Goal: Use online tool/utility: Utilize a website feature to perform a specific function

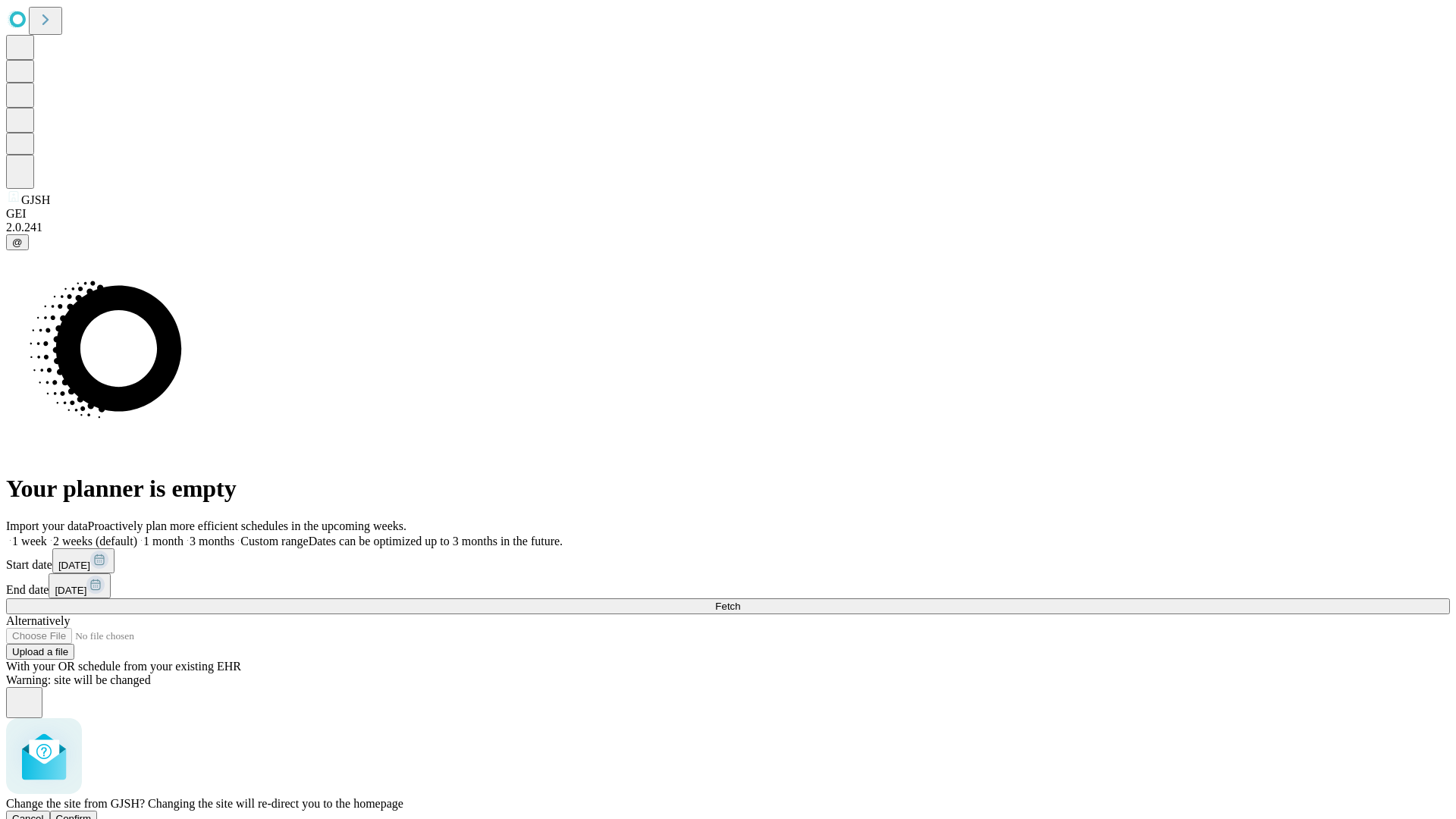
click at [92, 813] on span "Confirm" at bounding box center [74, 819] width 35 height 11
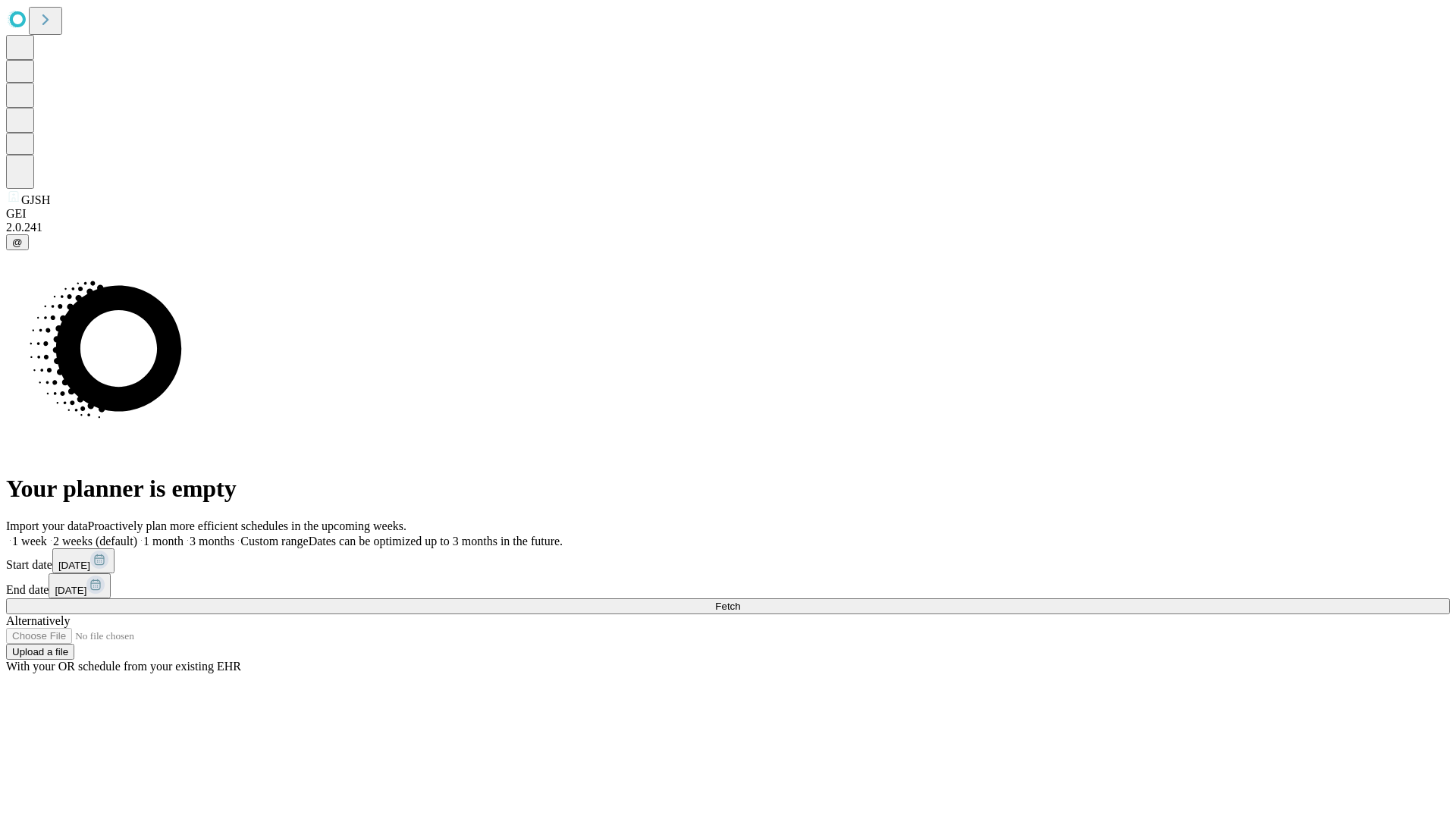
click at [137, 535] on label "2 weeks (default)" at bounding box center [92, 541] width 90 height 12
click at [740, 601] on span "Fetch" at bounding box center [727, 607] width 25 height 11
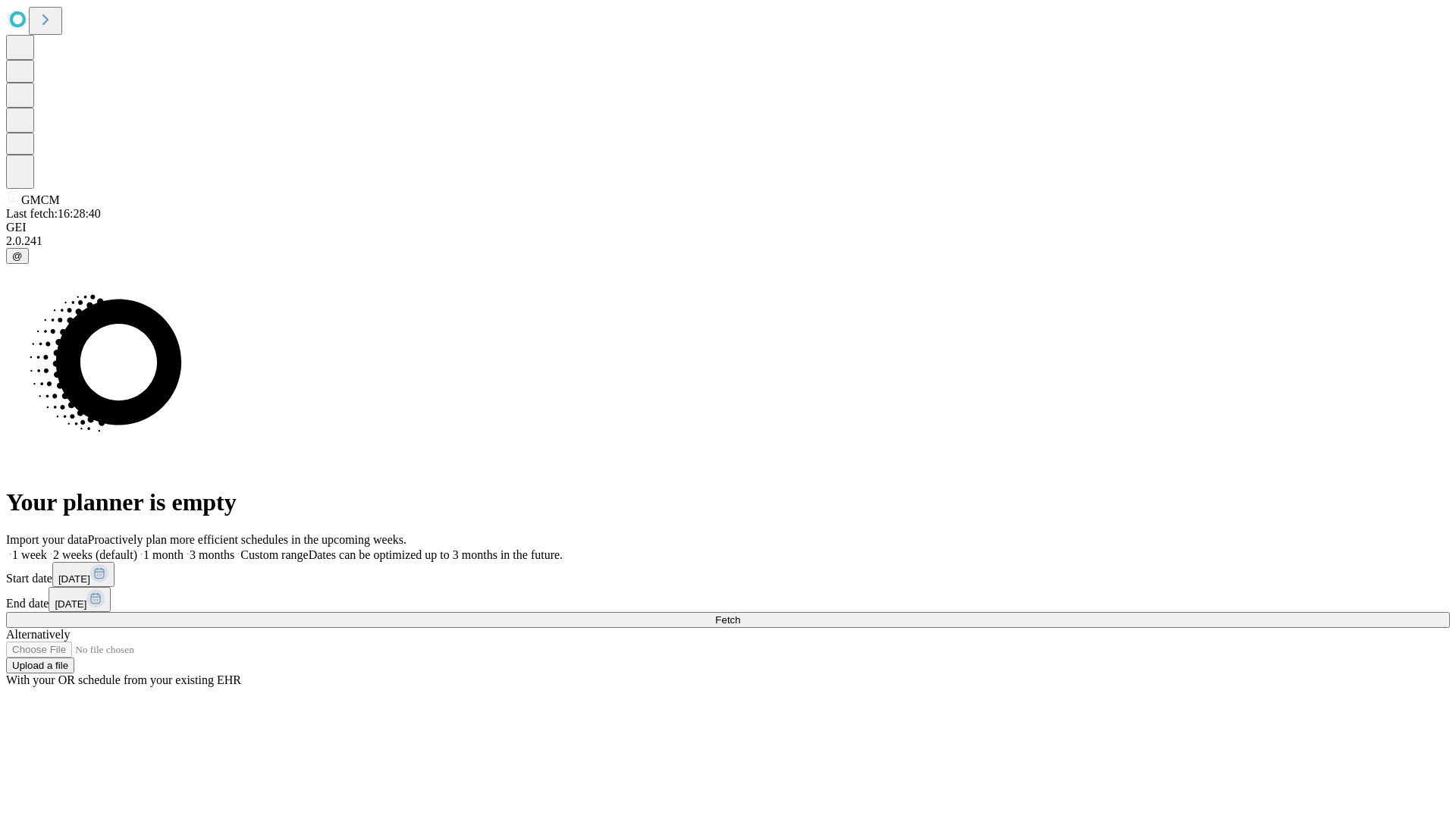
click at [740, 614] on span "Fetch" at bounding box center [727, 620] width 25 height 11
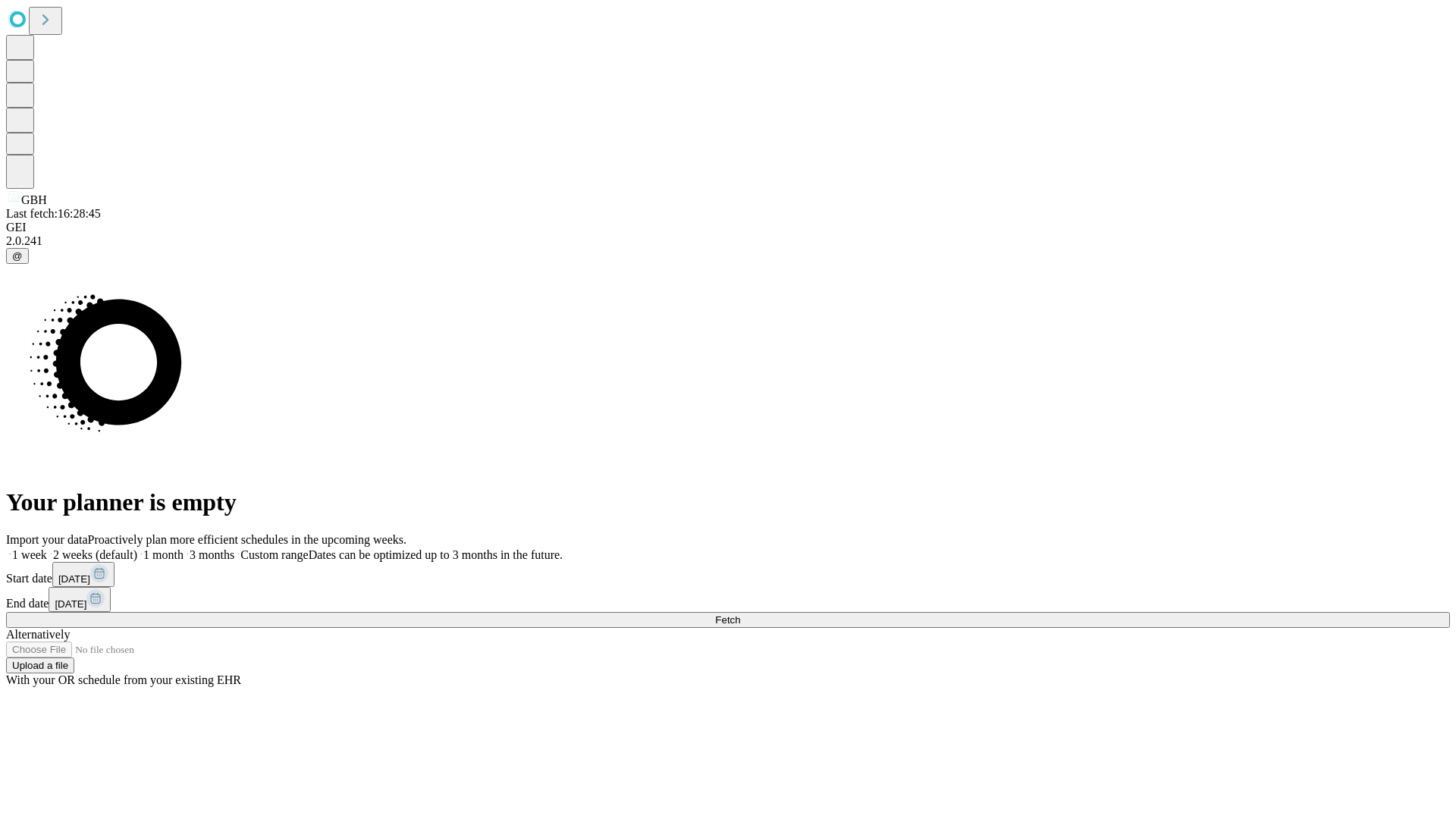
click at [137, 548] on label "2 weeks (default)" at bounding box center [92, 554] width 90 height 12
click at [740, 614] on span "Fetch" at bounding box center [727, 620] width 25 height 11
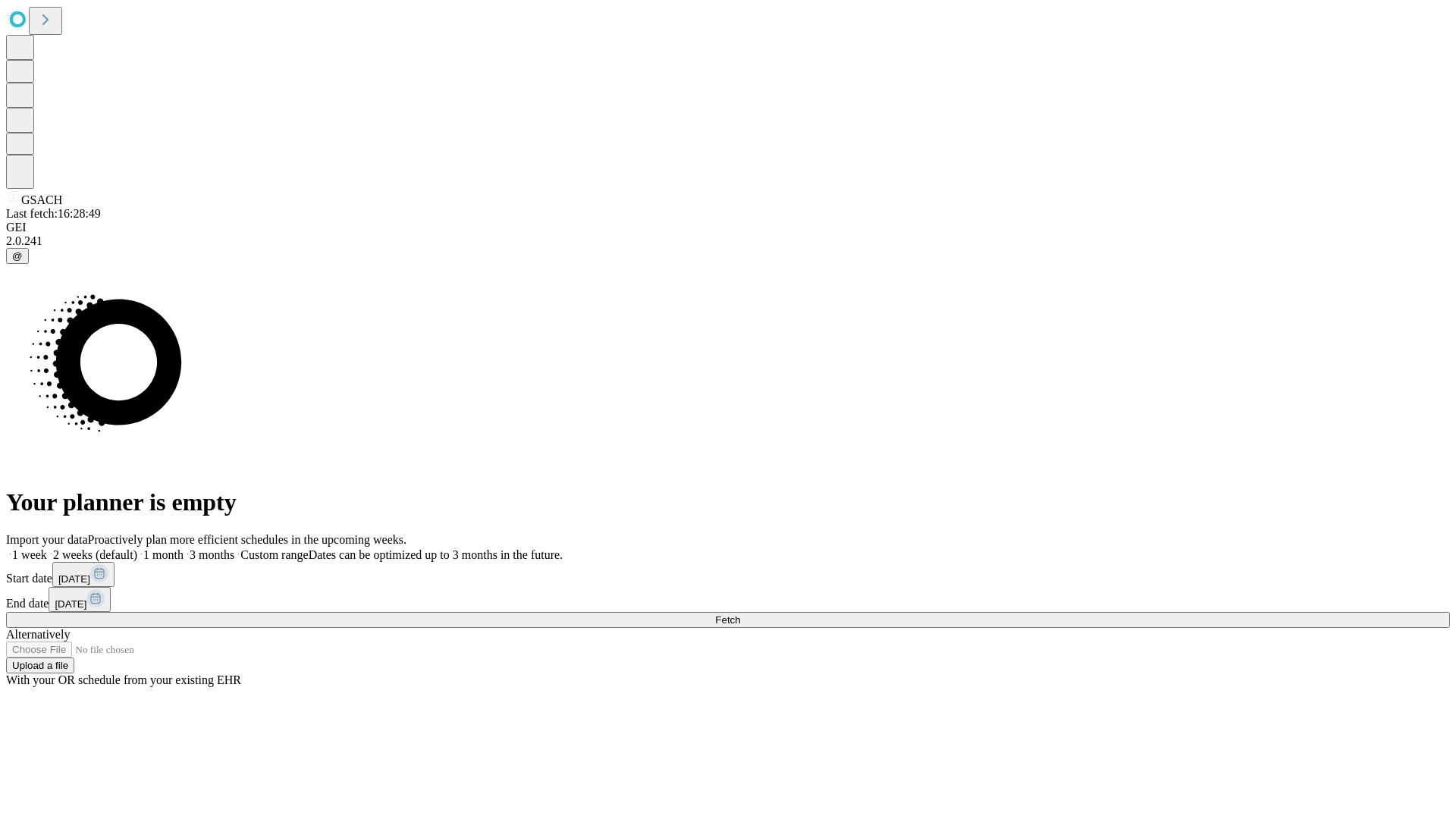
click at [137, 548] on label "2 weeks (default)" at bounding box center [92, 554] width 90 height 12
click at [740, 614] on span "Fetch" at bounding box center [727, 620] width 25 height 11
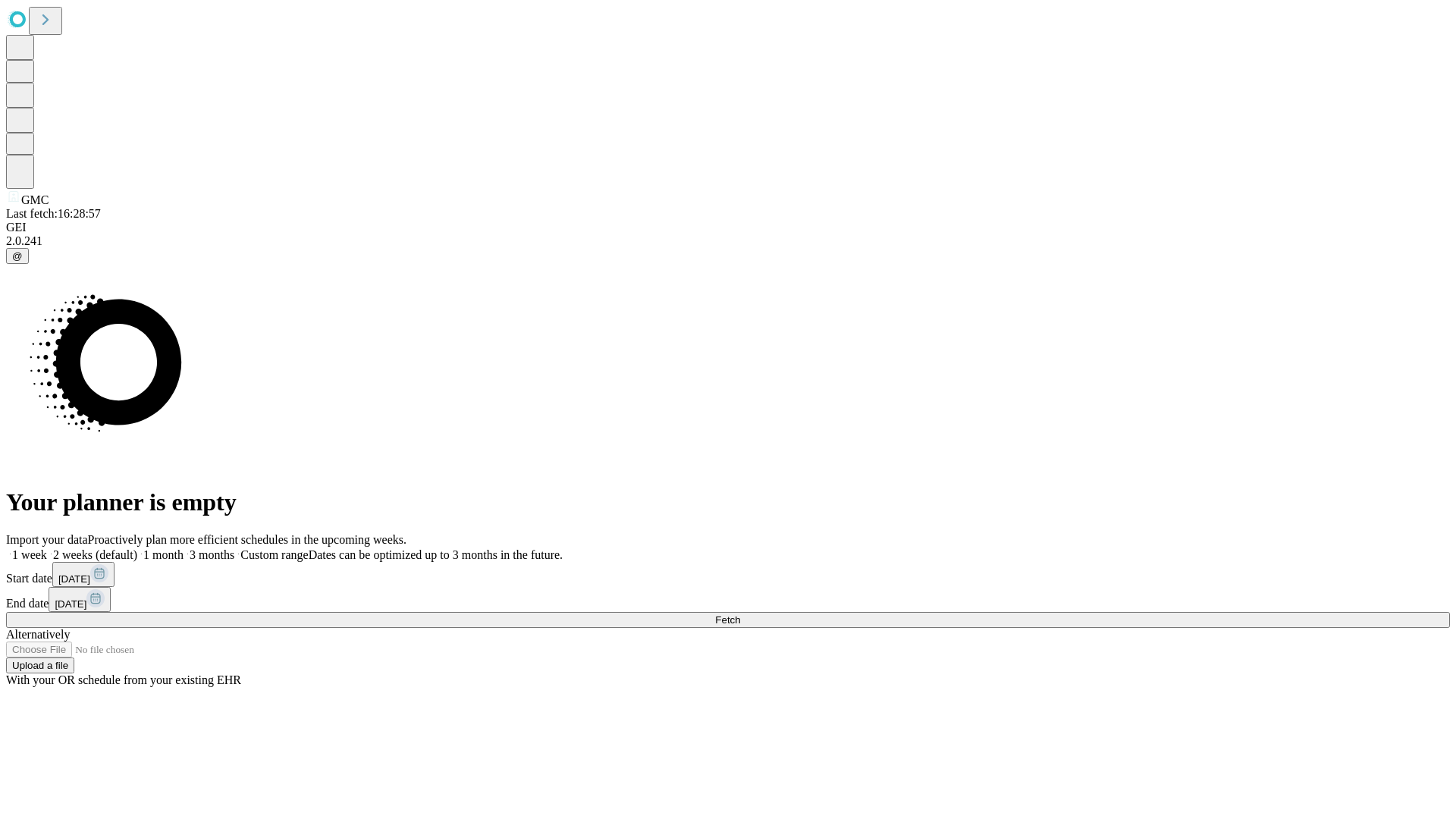
click at [137, 548] on label "2 weeks (default)" at bounding box center [92, 554] width 90 height 12
click at [740, 614] on span "Fetch" at bounding box center [727, 620] width 25 height 11
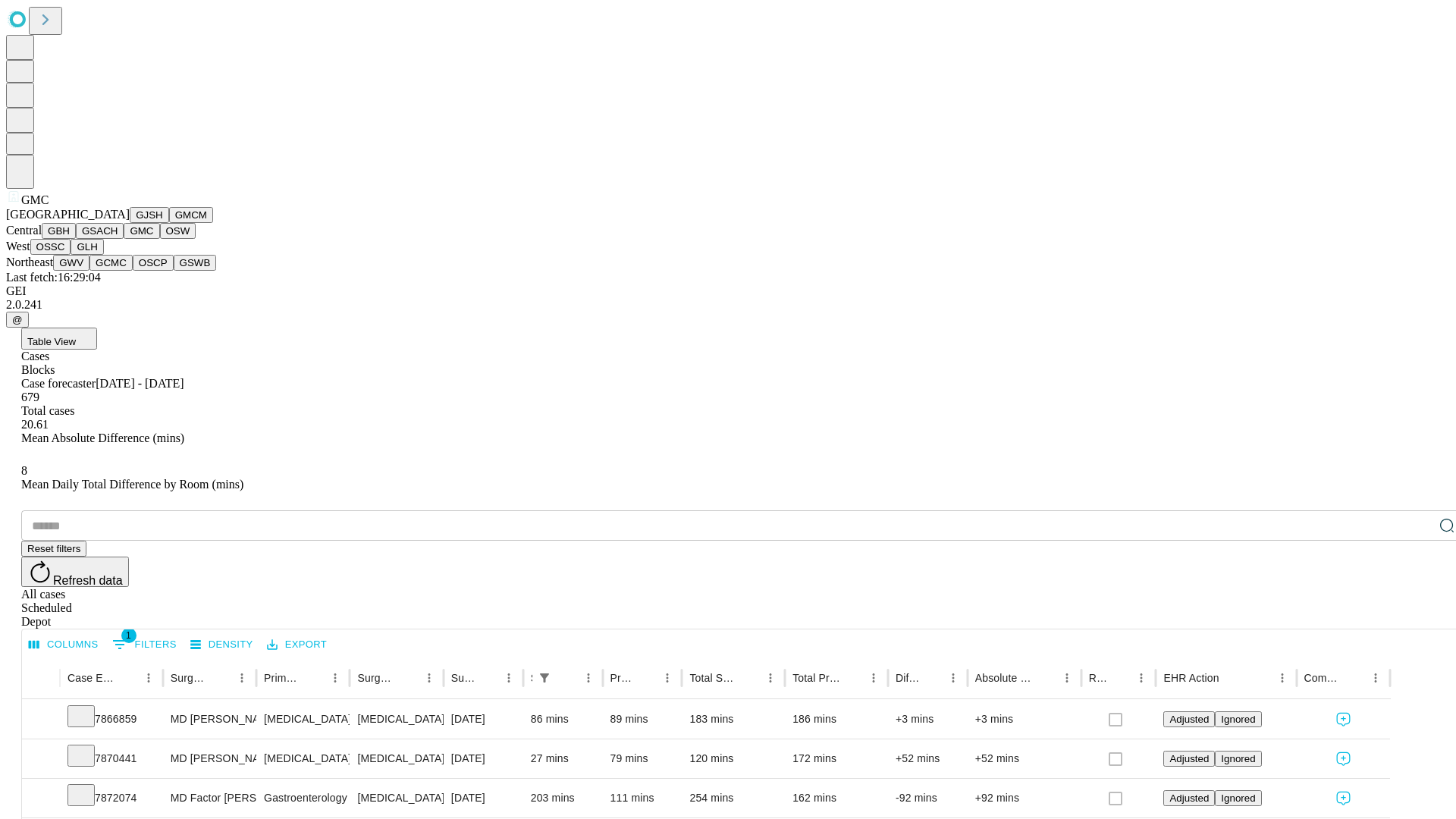
click at [160, 239] on button "OSW" at bounding box center [178, 231] width 36 height 16
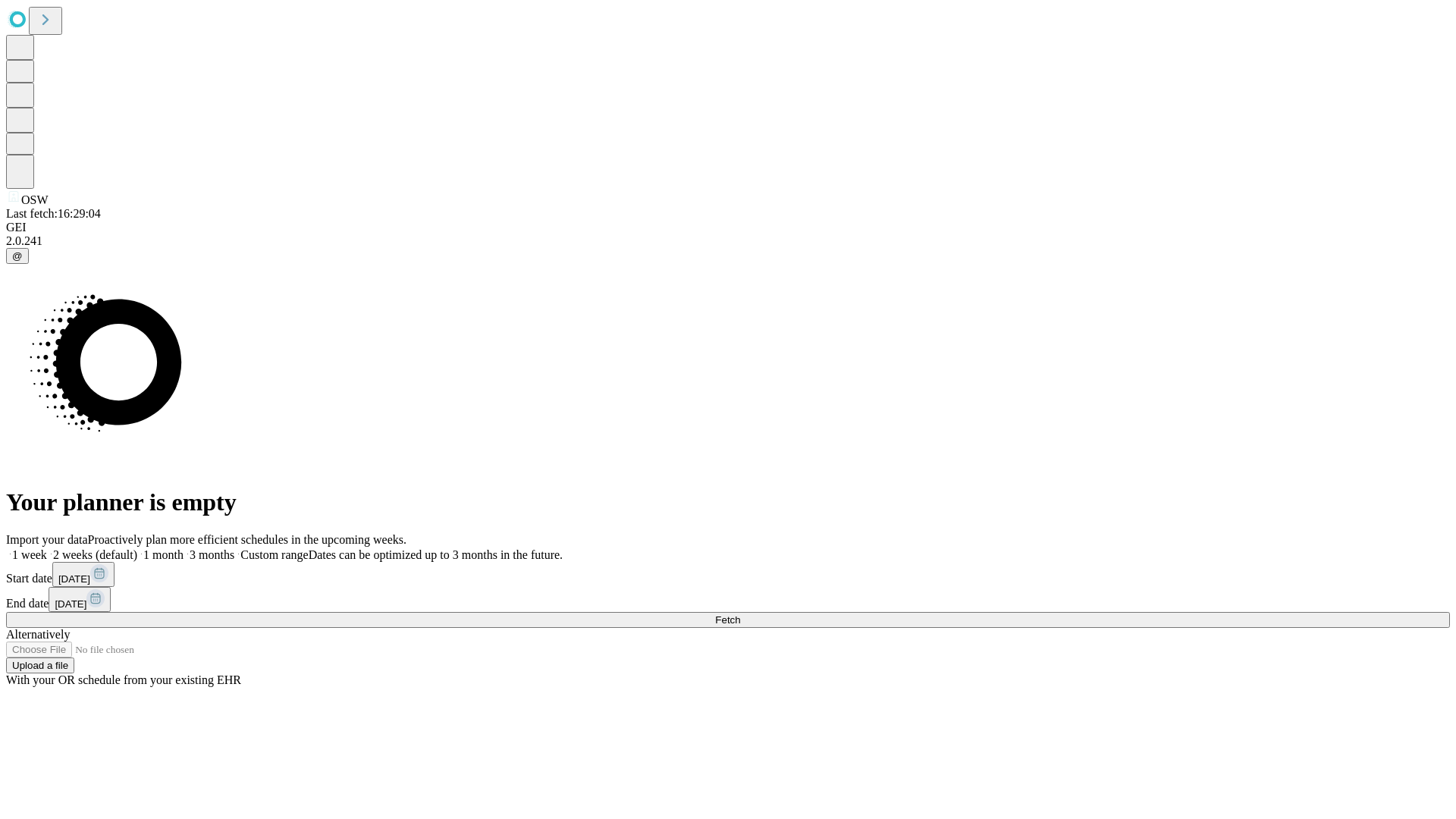
click at [137, 548] on label "2 weeks (default)" at bounding box center [92, 554] width 90 height 12
click at [740, 614] on span "Fetch" at bounding box center [727, 620] width 25 height 11
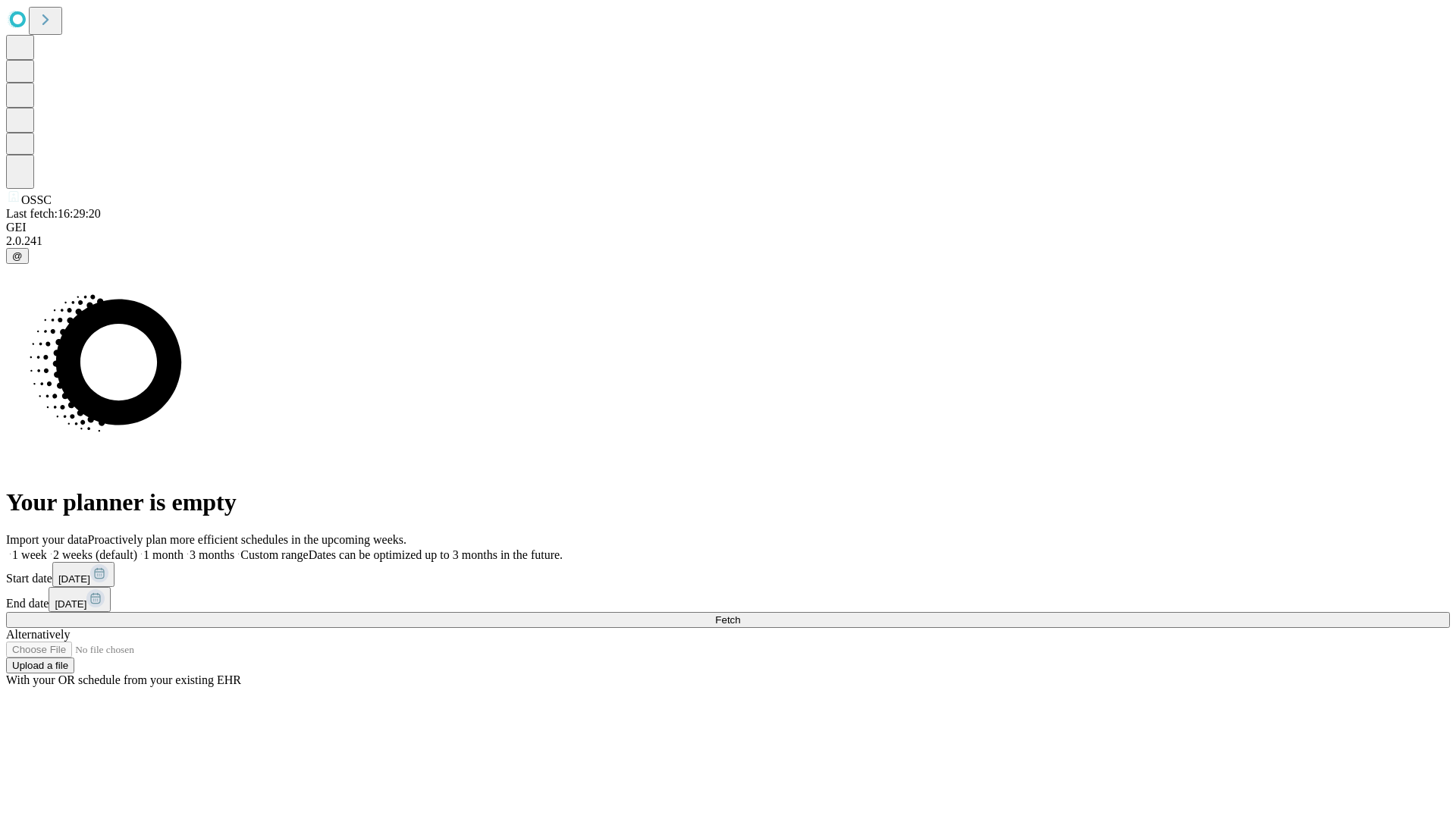
click at [137, 548] on label "2 weeks (default)" at bounding box center [92, 554] width 90 height 12
click at [740, 614] on span "Fetch" at bounding box center [727, 620] width 25 height 11
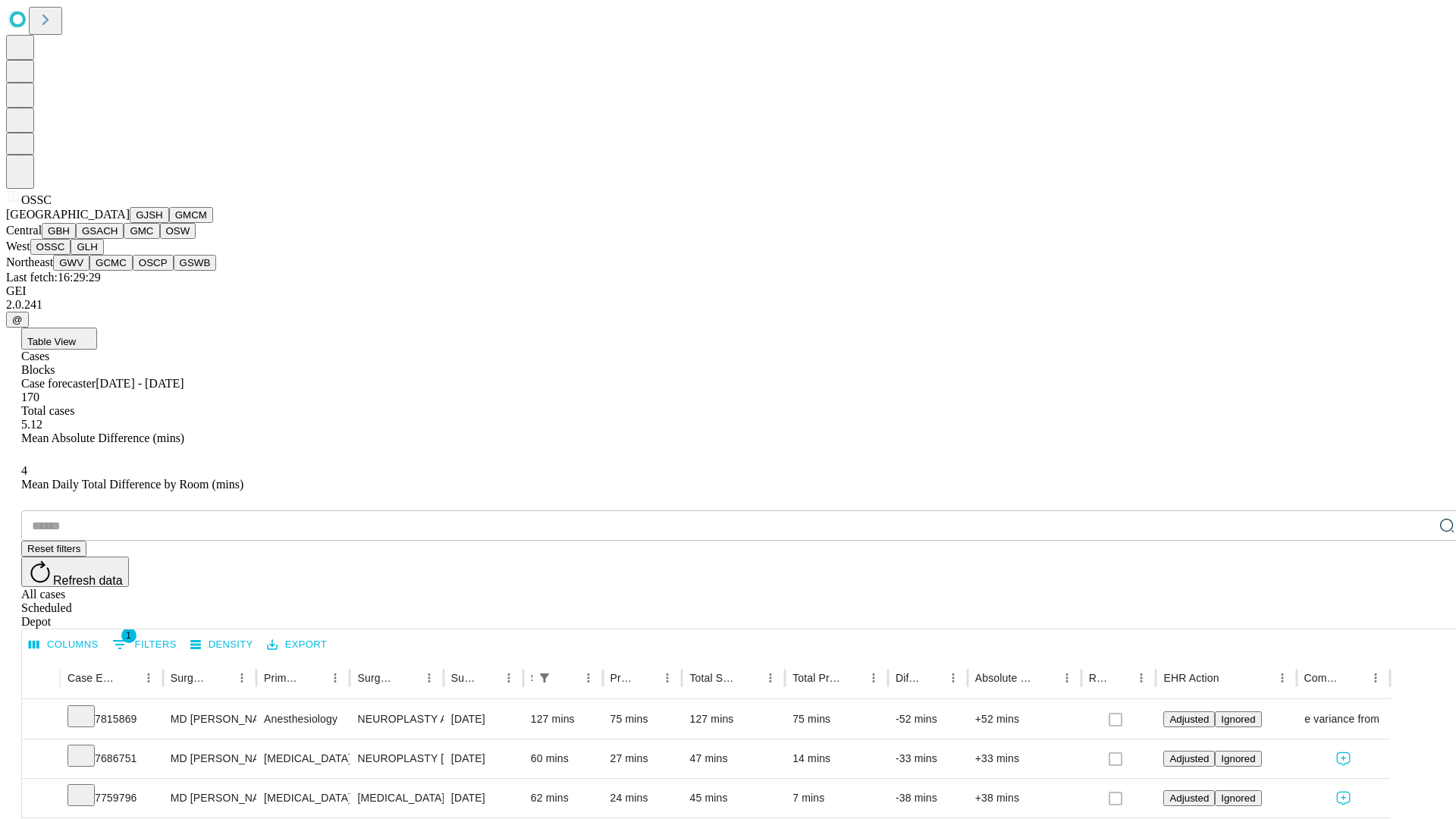
click at [103, 255] on button "GLH" at bounding box center [87, 247] width 33 height 16
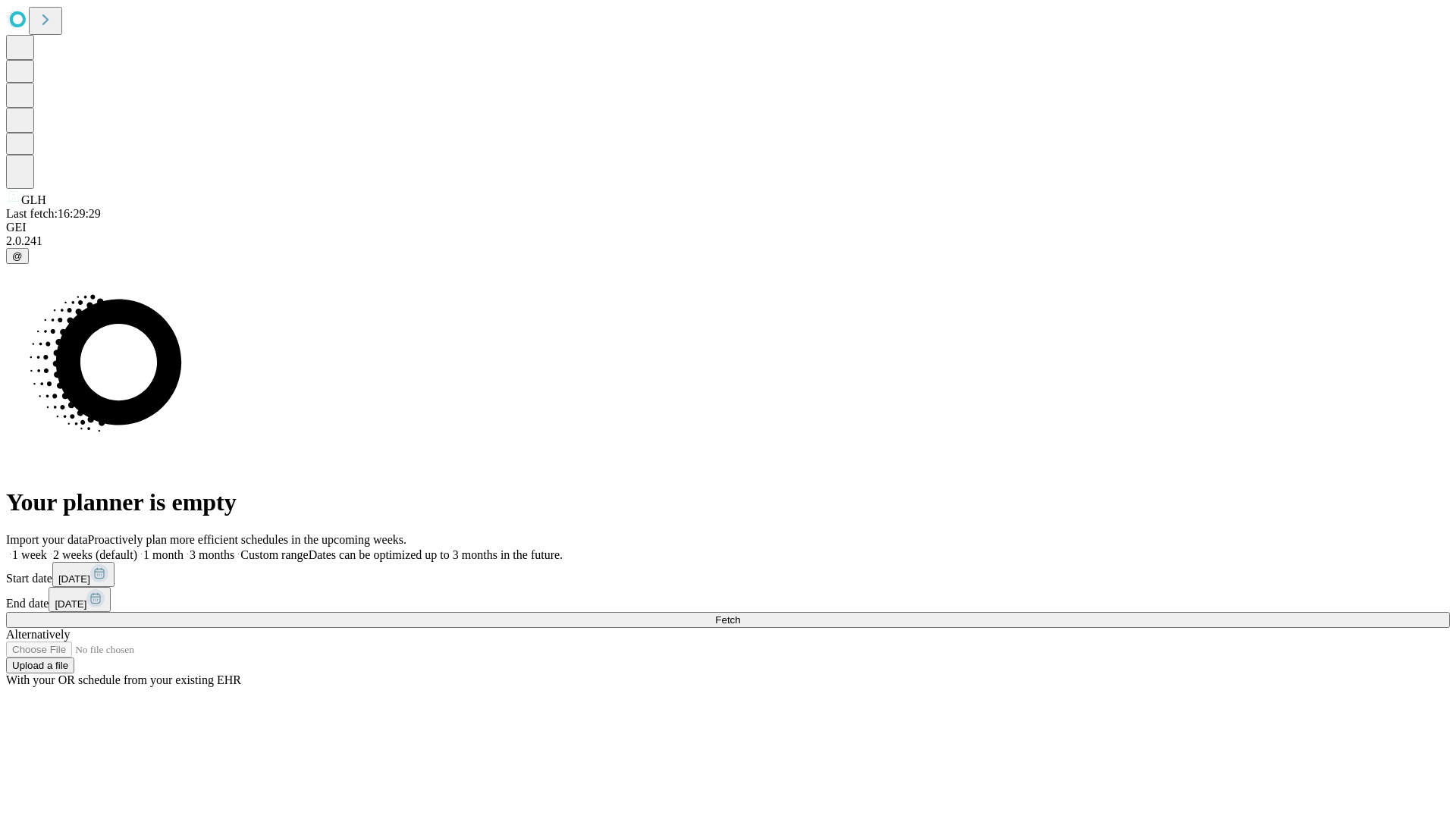
click at [137, 548] on label "2 weeks (default)" at bounding box center [92, 554] width 90 height 12
click at [740, 614] on span "Fetch" at bounding box center [727, 620] width 25 height 11
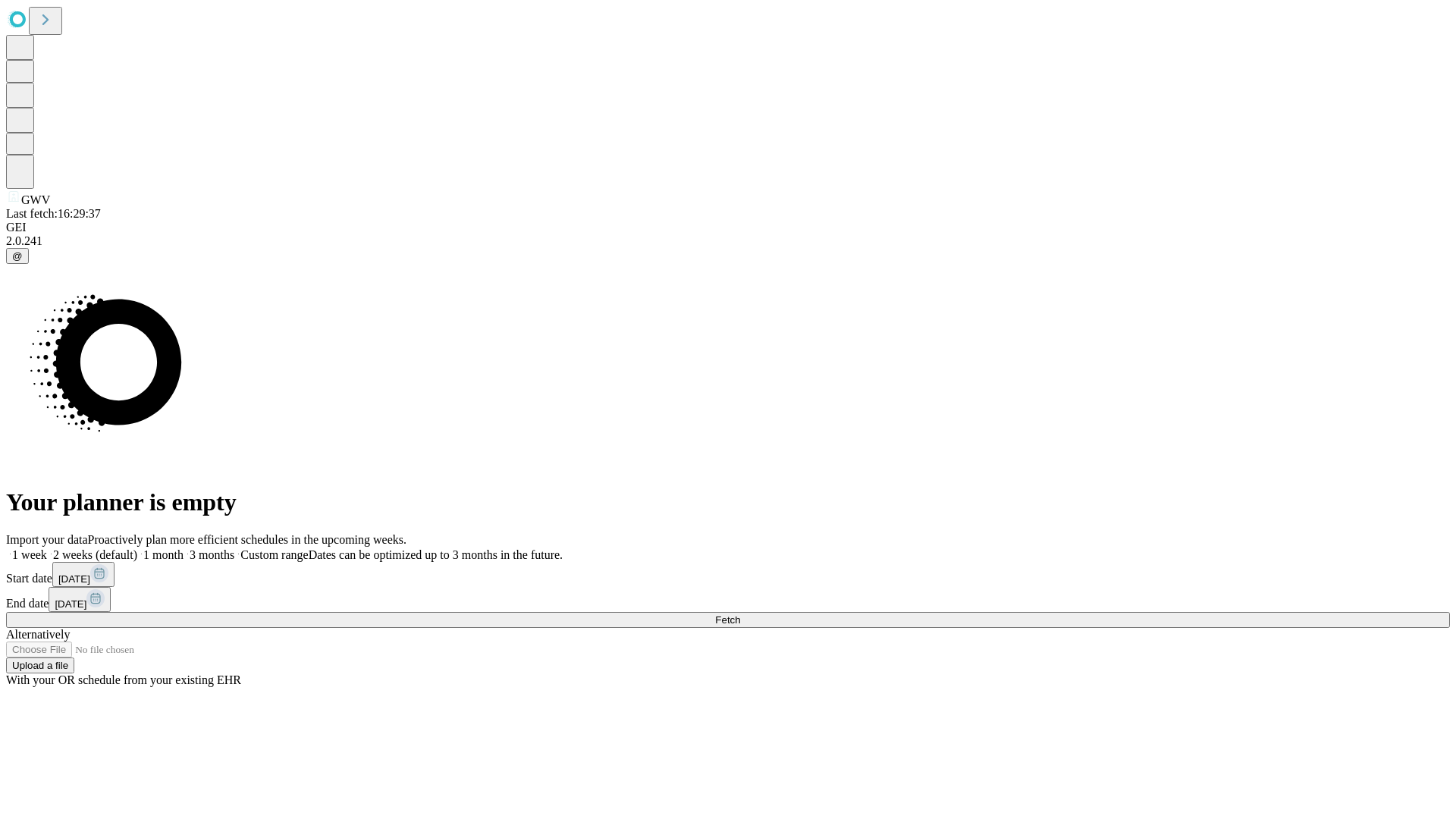
click at [137, 548] on label "2 weeks (default)" at bounding box center [92, 554] width 90 height 12
click at [740, 614] on span "Fetch" at bounding box center [727, 620] width 25 height 11
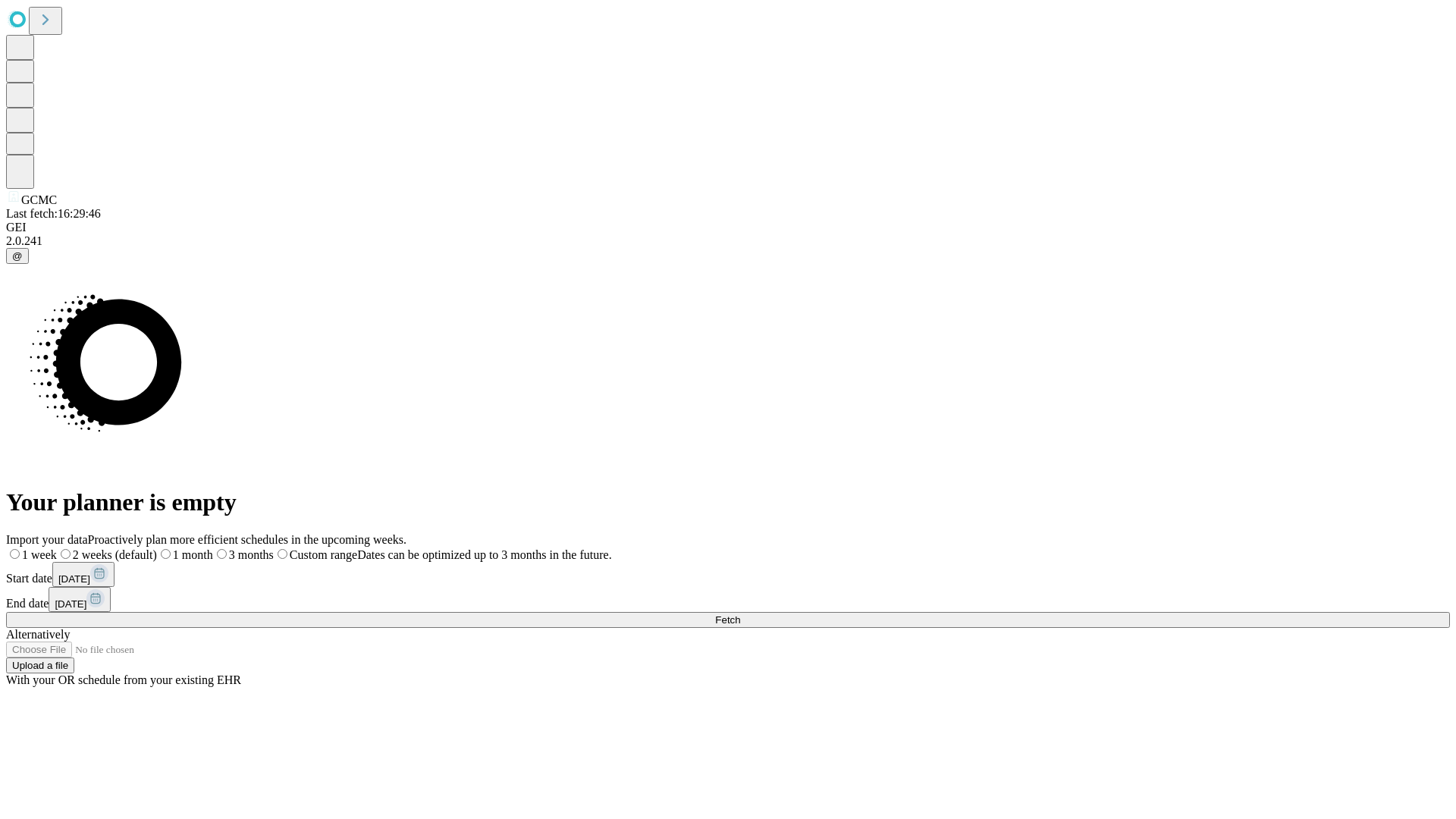
click at [157, 548] on label "2 weeks (default)" at bounding box center [106, 554] width 100 height 12
click at [740, 614] on span "Fetch" at bounding box center [727, 620] width 25 height 11
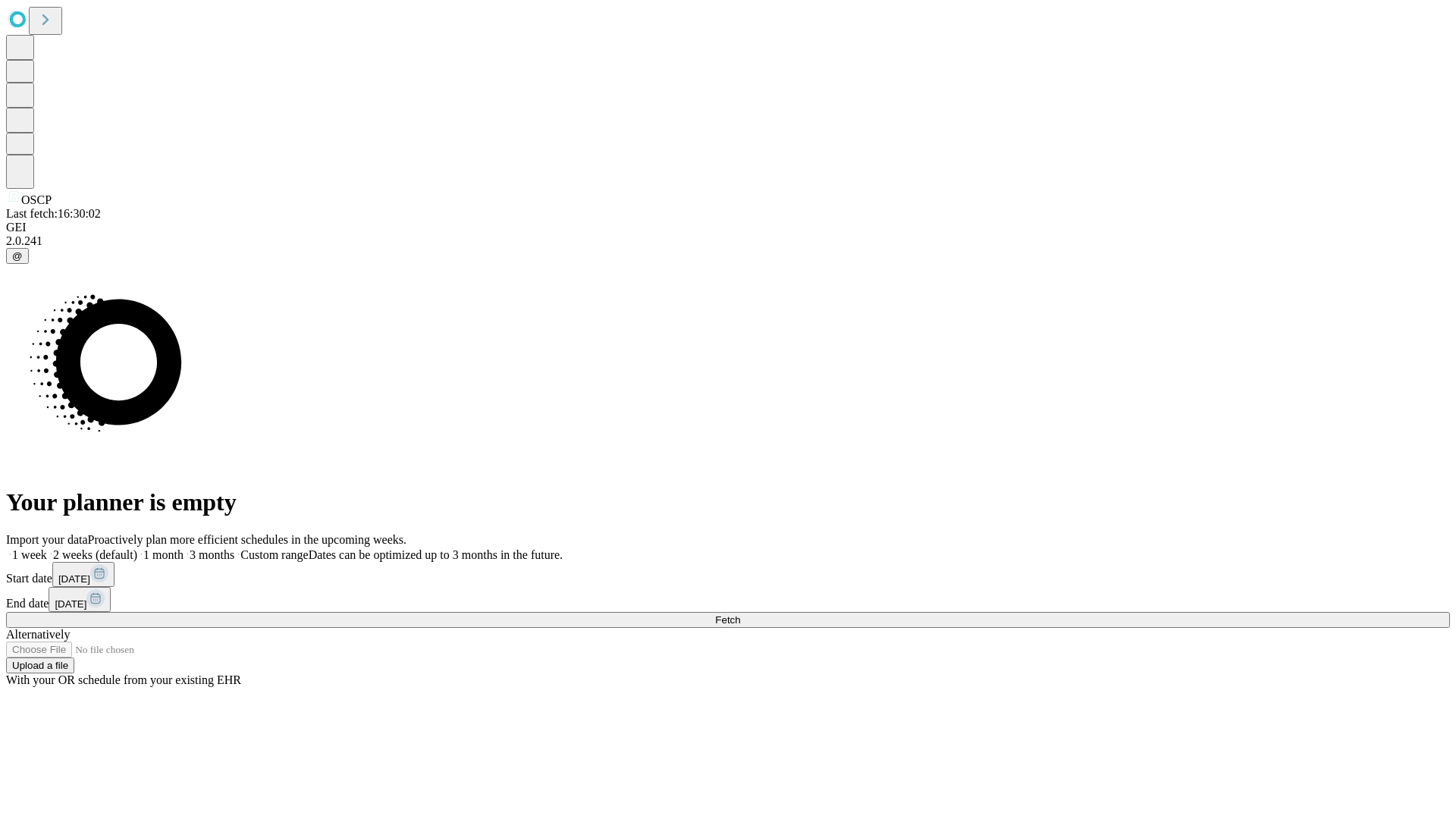
click at [137, 548] on label "2 weeks (default)" at bounding box center [92, 554] width 90 height 12
click at [740, 614] on span "Fetch" at bounding box center [727, 620] width 25 height 11
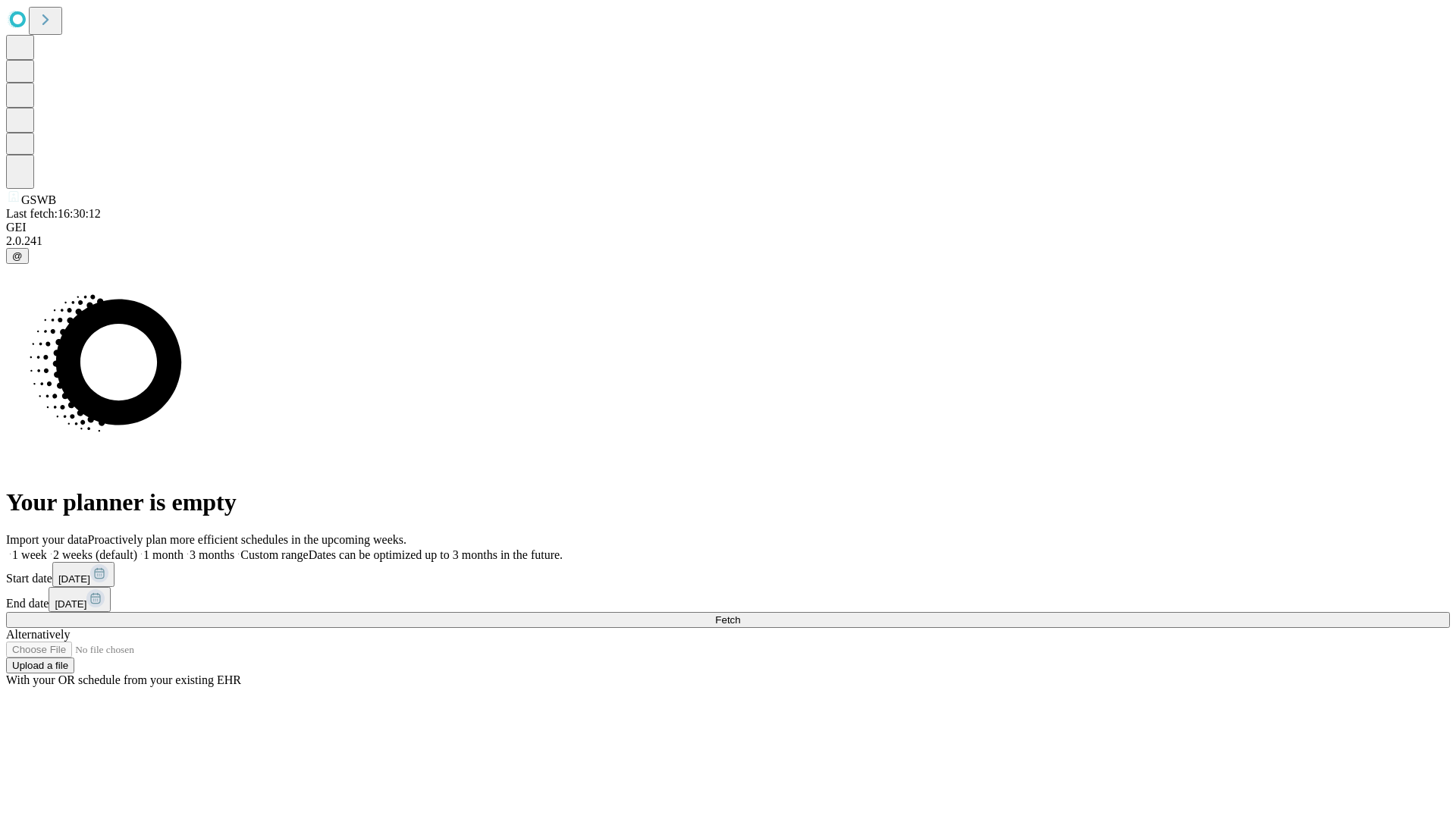
click at [137, 548] on label "2 weeks (default)" at bounding box center [92, 554] width 90 height 12
click at [740, 614] on span "Fetch" at bounding box center [727, 620] width 25 height 11
